Goal: Information Seeking & Learning: Find specific fact

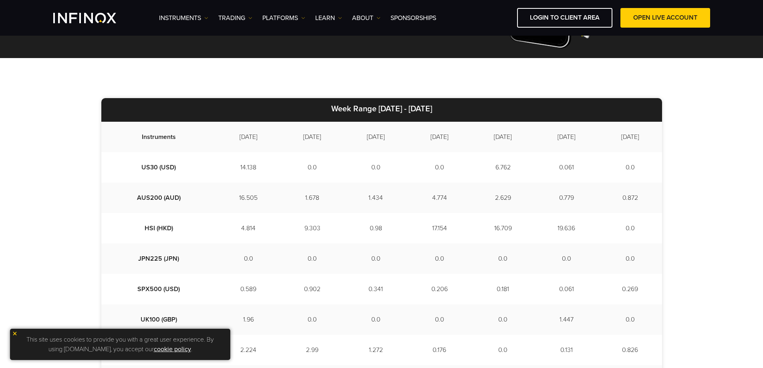
scroll to position [200, 0]
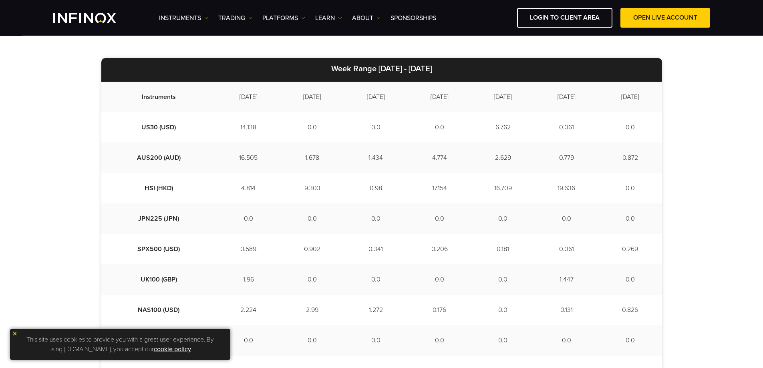
click at [227, 100] on td "[DATE]" at bounding box center [248, 97] width 64 height 30
drag, startPoint x: 277, startPoint y: 94, endPoint x: 337, endPoint y: 94, distance: 59.7
click at [337, 94] on tr "Instruments [DATE] [DATE] [DATE] [DATE] [DATE] [DATE] [DATE]" at bounding box center [381, 97] width 561 height 30
click at [348, 92] on td "[DATE]" at bounding box center [376, 97] width 64 height 30
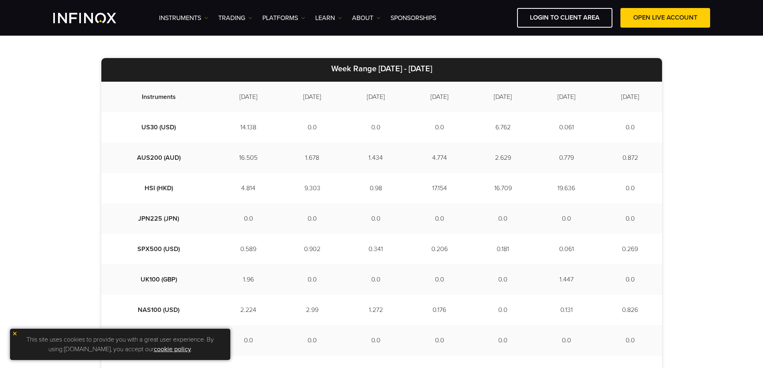
click at [408, 110] on td "[DATE]" at bounding box center [440, 97] width 64 height 30
drag, startPoint x: 305, startPoint y: 100, endPoint x: 277, endPoint y: 99, distance: 27.6
click at [280, 99] on td "[DATE]" at bounding box center [312, 97] width 64 height 30
click at [297, 96] on td "[DATE]" at bounding box center [312, 97] width 64 height 30
click at [288, 155] on td "1.678" at bounding box center [312, 158] width 64 height 30
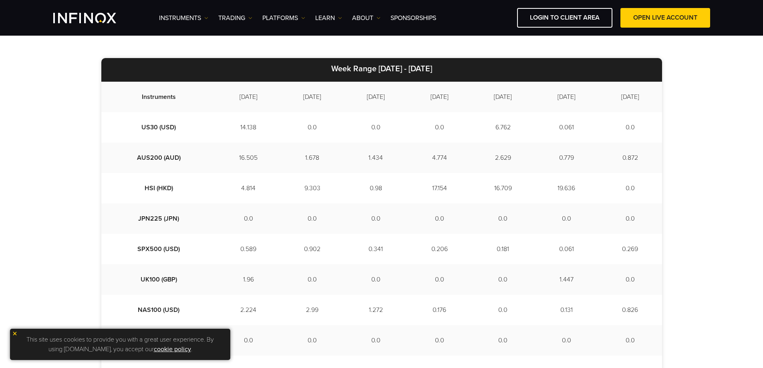
click at [374, 98] on td "[DATE]" at bounding box center [376, 97] width 64 height 30
click at [362, 156] on td "1.434" at bounding box center [376, 158] width 64 height 30
drag, startPoint x: 351, startPoint y: 159, endPoint x: 370, endPoint y: 161, distance: 19.0
click at [370, 161] on td "1.434" at bounding box center [376, 158] width 64 height 30
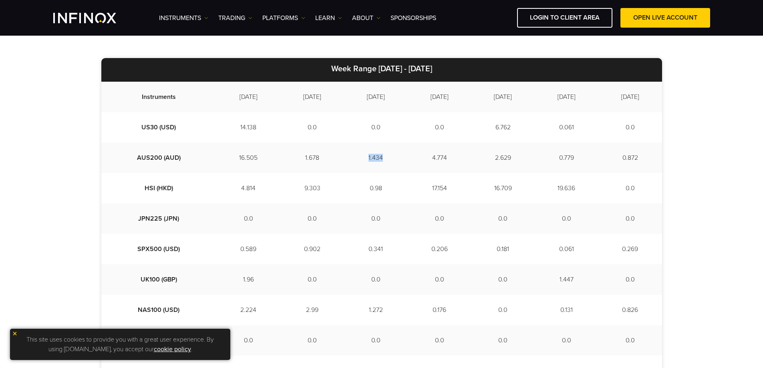
click at [372, 159] on td "1.434" at bounding box center [376, 158] width 64 height 30
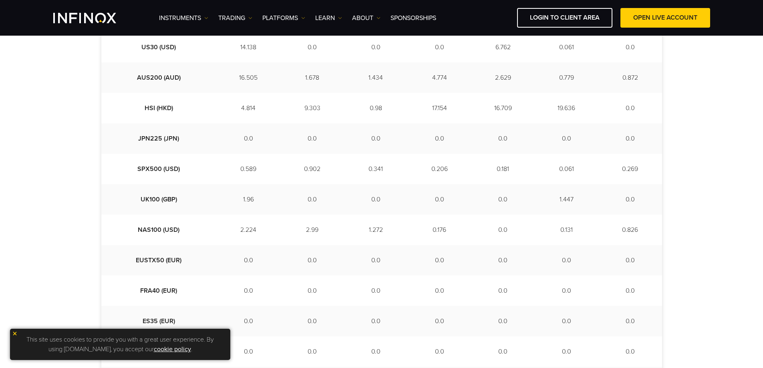
scroll to position [320, 0]
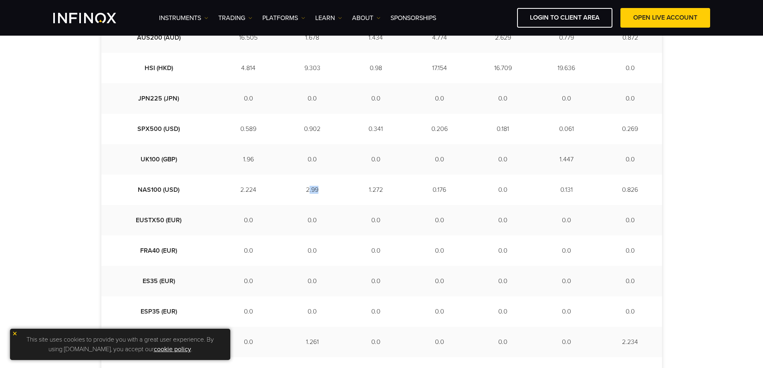
drag, startPoint x: 298, startPoint y: 187, endPoint x: 286, endPoint y: 191, distance: 12.7
click at [286, 191] on td "2.99" at bounding box center [312, 190] width 64 height 30
click at [302, 188] on td "2.99" at bounding box center [312, 190] width 64 height 30
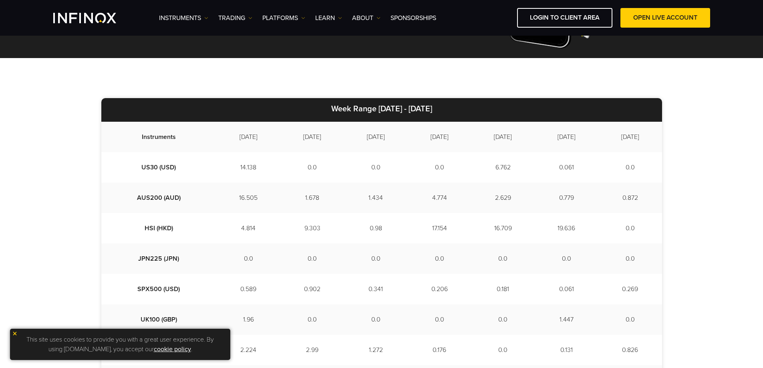
scroll to position [200, 0]
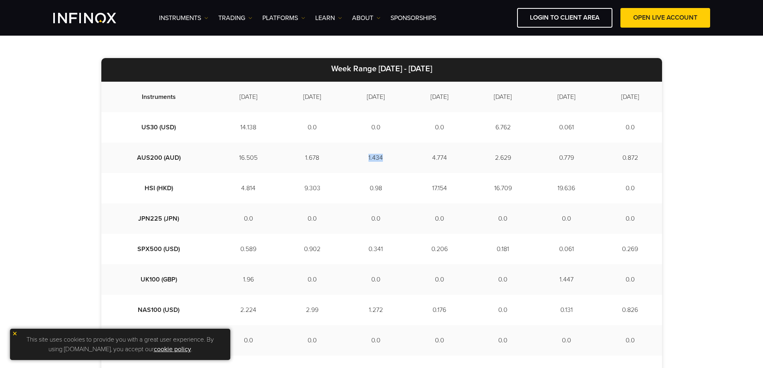
drag, startPoint x: 366, startPoint y: 158, endPoint x: 350, endPoint y: 159, distance: 15.7
click at [350, 159] on td "1.434" at bounding box center [376, 158] width 64 height 30
click at [371, 161] on td "1.434" at bounding box center [376, 158] width 64 height 30
click at [358, 165] on td "1.434" at bounding box center [376, 158] width 64 height 30
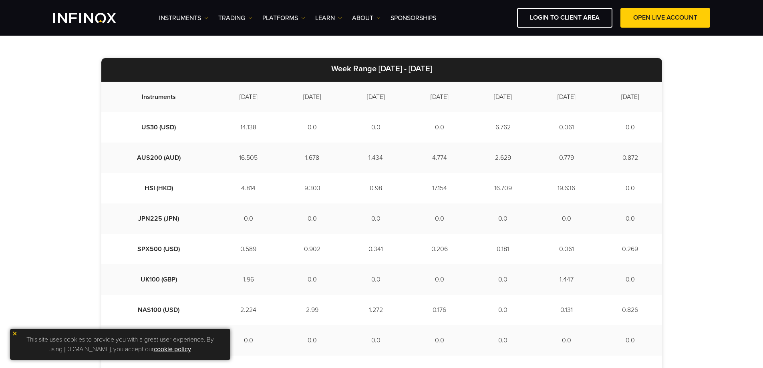
click at [356, 187] on td "0.98" at bounding box center [376, 188] width 64 height 30
drag, startPoint x: 359, startPoint y: 251, endPoint x: 348, endPoint y: 262, distance: 15.0
click at [358, 251] on td "0.341" at bounding box center [376, 249] width 64 height 30
click at [367, 312] on td "1.272" at bounding box center [376, 310] width 64 height 30
drag, startPoint x: 349, startPoint y: 313, endPoint x: 365, endPoint y: 310, distance: 15.8
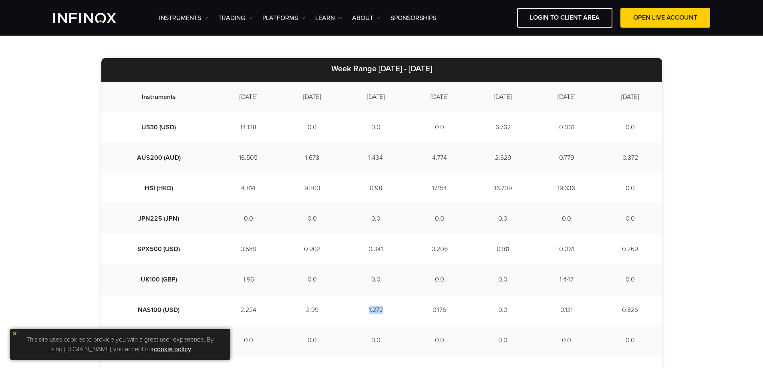
click at [365, 310] on td "1.272" at bounding box center [376, 310] width 64 height 30
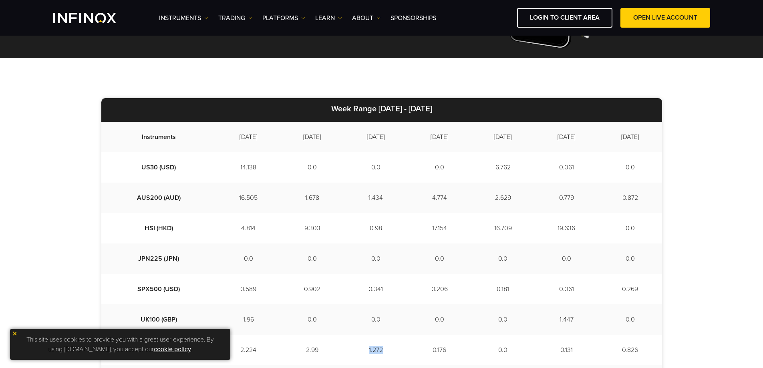
scroll to position [120, 0]
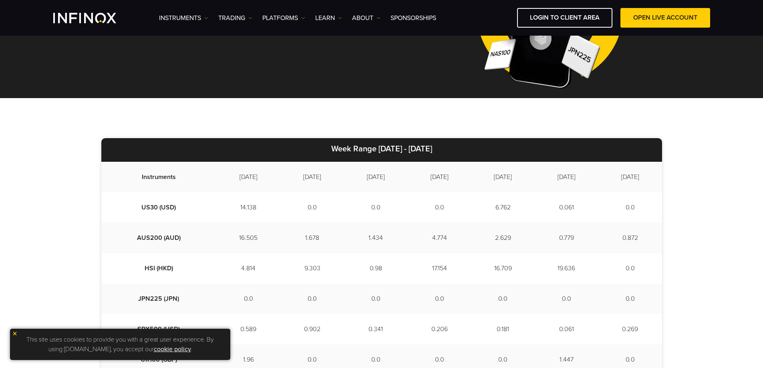
click at [358, 219] on td "0.0" at bounding box center [376, 207] width 64 height 30
click at [352, 245] on td "1.434" at bounding box center [376, 238] width 64 height 30
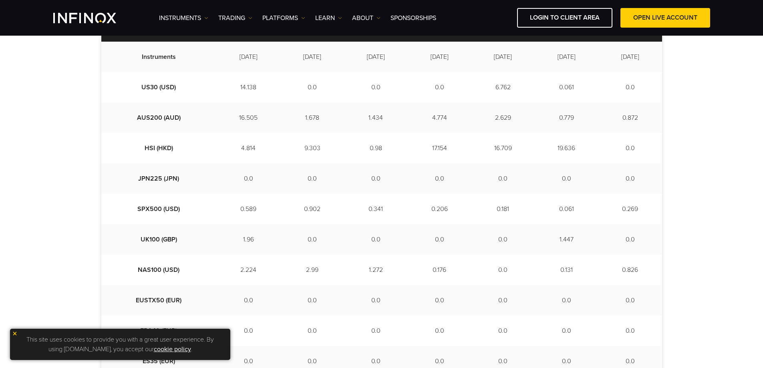
scroll to position [0, 0]
click at [369, 115] on td "1.434" at bounding box center [376, 118] width 64 height 30
drag, startPoint x: 365, startPoint y: 117, endPoint x: 351, endPoint y: 119, distance: 14.1
click at [351, 119] on td "1.434" at bounding box center [376, 118] width 64 height 30
click at [366, 119] on td "1.434" at bounding box center [376, 118] width 64 height 30
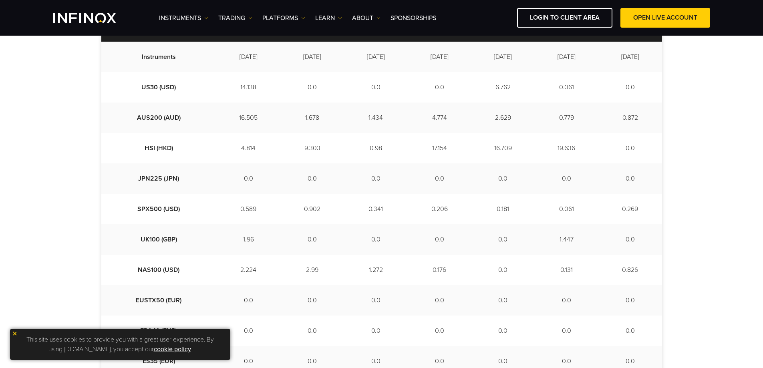
scroll to position [200, 0]
